Goal: Task Accomplishment & Management: Manage account settings

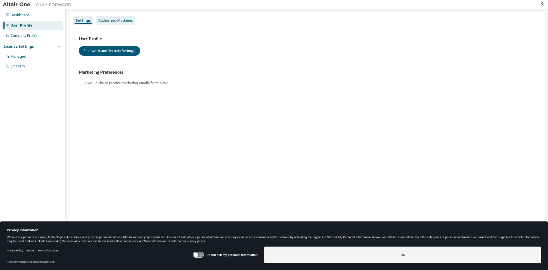
click at [115, 18] on div "Authorized Machines" at bounding box center [115, 20] width 39 height 9
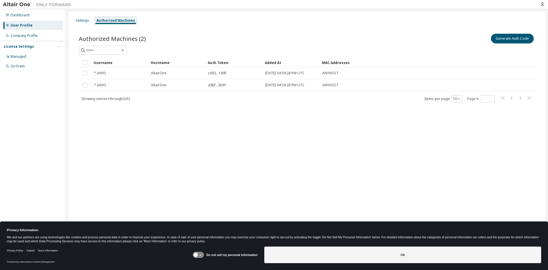
click at [21, 4] on img at bounding box center [38, 5] width 71 height 6
click at [19, 17] on div "Dashboard" at bounding box center [20, 15] width 19 height 5
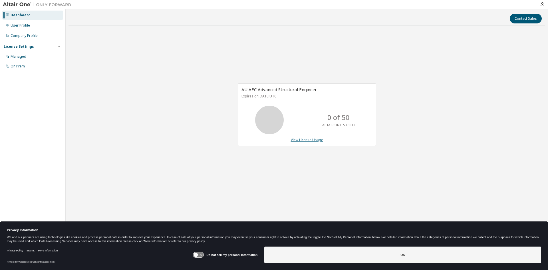
click at [304, 140] on link "View License Usage" at bounding box center [307, 139] width 32 height 5
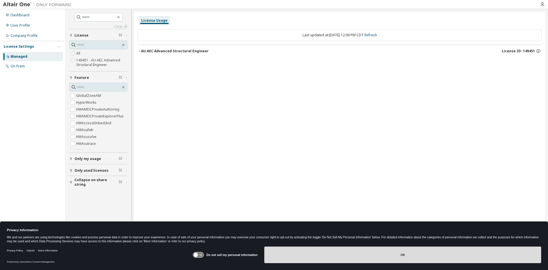
click at [401, 254] on button "OK" at bounding box center [402, 254] width 277 height 17
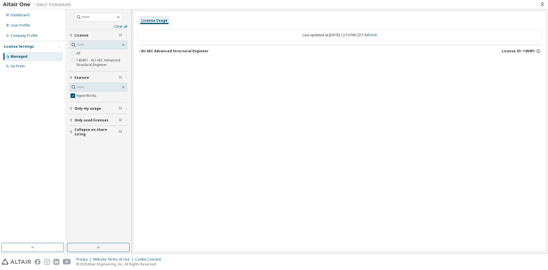
click at [140, 51] on icon "button" at bounding box center [139, 50] width 3 height 3
click at [150, 64] on div "HyperWorks" at bounding box center [171, 62] width 51 height 5
click at [93, 109] on span "Only my usage" at bounding box center [88, 108] width 27 height 5
click at [35, 36] on div "Company Profile" at bounding box center [24, 35] width 27 height 5
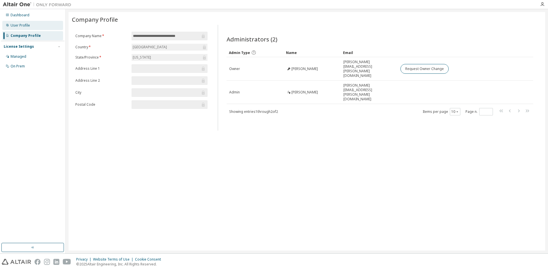
click at [24, 29] on div "User Profile" at bounding box center [32, 25] width 61 height 9
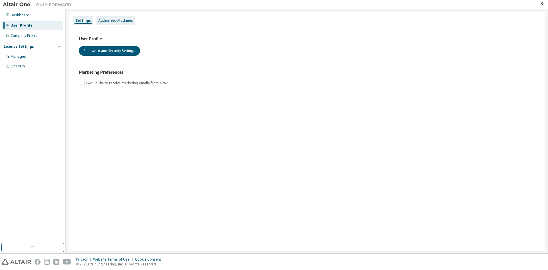
click at [123, 19] on div "Authorized Machines" at bounding box center [116, 20] width 35 height 5
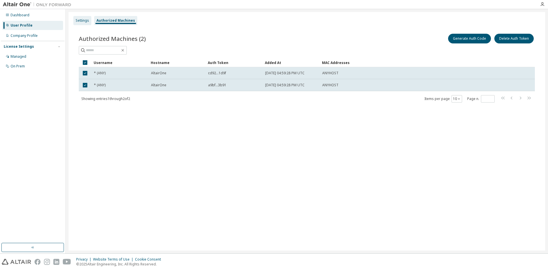
click at [86, 19] on div "Settings" at bounding box center [82, 20] width 13 height 5
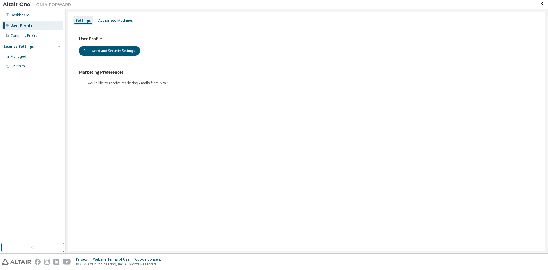
click at [18, 4] on img at bounding box center [38, 5] width 71 height 6
click at [24, 15] on div "Dashboard" at bounding box center [20, 15] width 19 height 5
click at [33, 37] on div "Company Profile" at bounding box center [24, 35] width 27 height 5
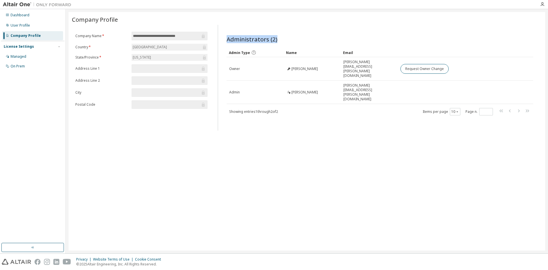
drag, startPoint x: 407, startPoint y: 81, endPoint x: 223, endPoint y: 33, distance: 190.2
click at [223, 33] on div "Administrators (2) Clear Load Save Save As Field Operator Value Select filter S…" at bounding box center [380, 79] width 320 height 102
click at [15, 53] on div "Managed" at bounding box center [32, 56] width 61 height 9
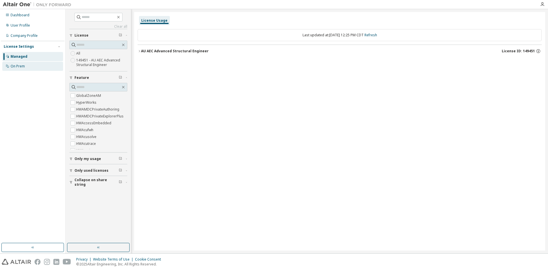
click at [23, 66] on div "On Prem" at bounding box center [18, 66] width 14 height 5
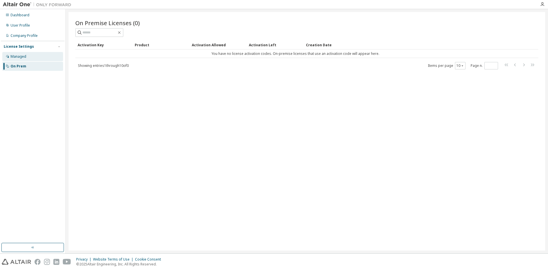
click at [26, 57] on div "Managed" at bounding box center [32, 56] width 61 height 9
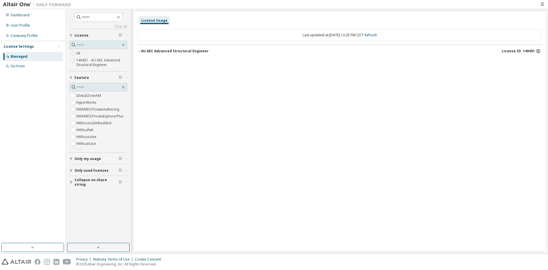
click at [540, 52] on icon "button" at bounding box center [539, 51] width 4 height 4
click at [508, 145] on div "License Usage Last updated at: [DATE] 12:25 PM CDT Refresh AU AEC Advanced Stru…" at bounding box center [339, 131] width 411 height 238
click at [117, 182] on div "Collapse on share string" at bounding box center [100, 182] width 51 height 9
click at [112, 172] on div "Only used licenses" at bounding box center [100, 170] width 51 height 5
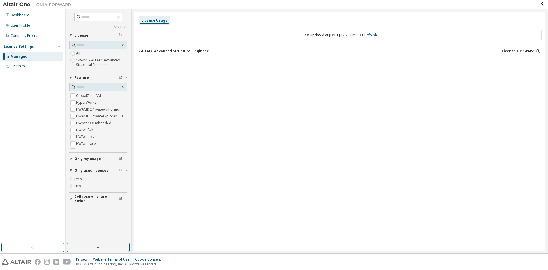
click at [95, 171] on span "Only used licenses" at bounding box center [92, 170] width 34 height 5
click at [96, 160] on span "Only my usage" at bounding box center [88, 158] width 27 height 5
